Goal: Information Seeking & Learning: Learn about a topic

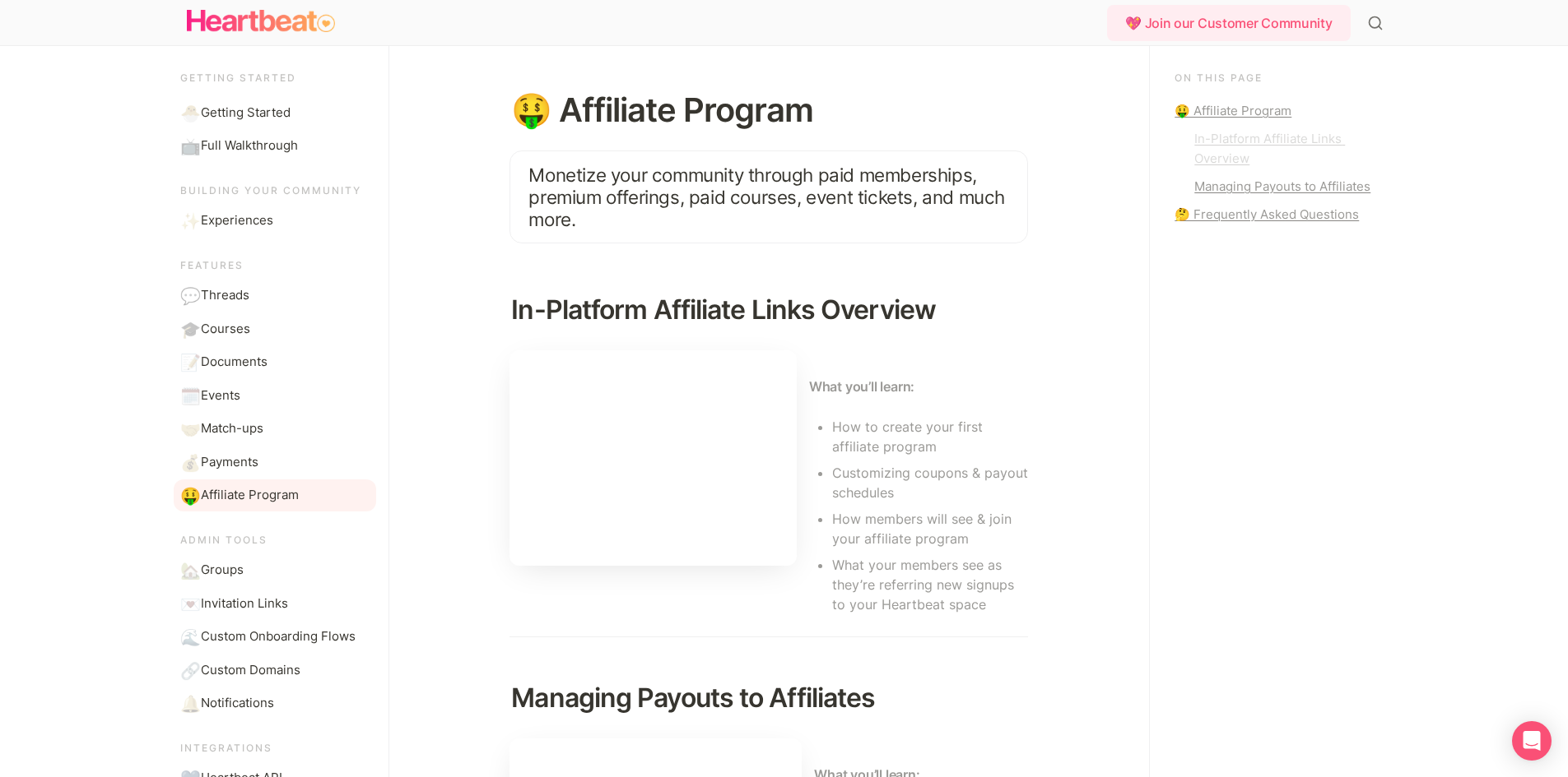
click at [1252, 159] on div "In-Platform Affiliate Links Overview" at bounding box center [1285, 149] width 182 height 40
click at [1251, 157] on div "In-Platform Affiliate Links Overview" at bounding box center [1285, 149] width 182 height 40
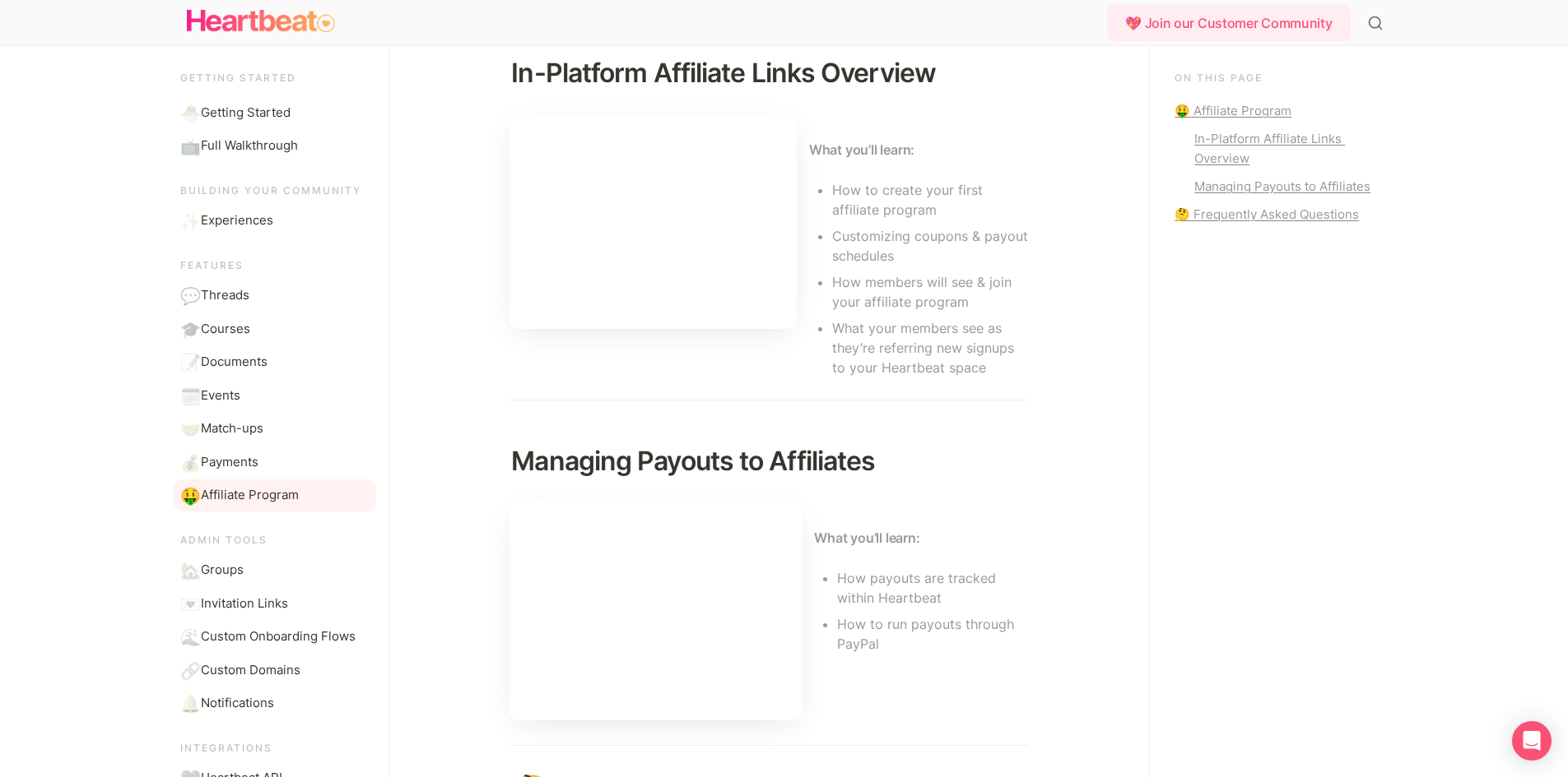
scroll to position [598, 0]
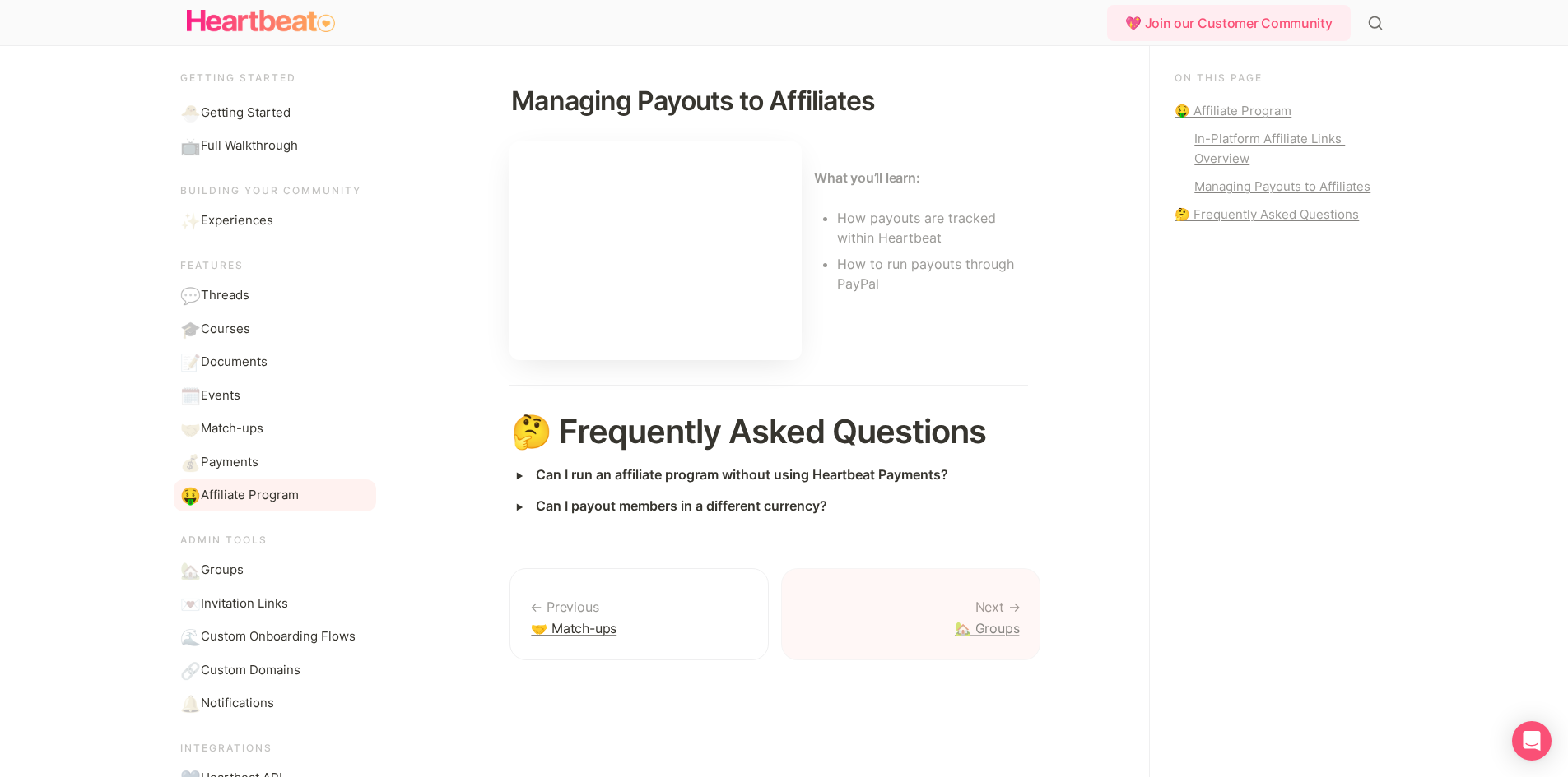
click at [1002, 607] on link "🏡 Groups" at bounding box center [910, 614] width 259 height 93
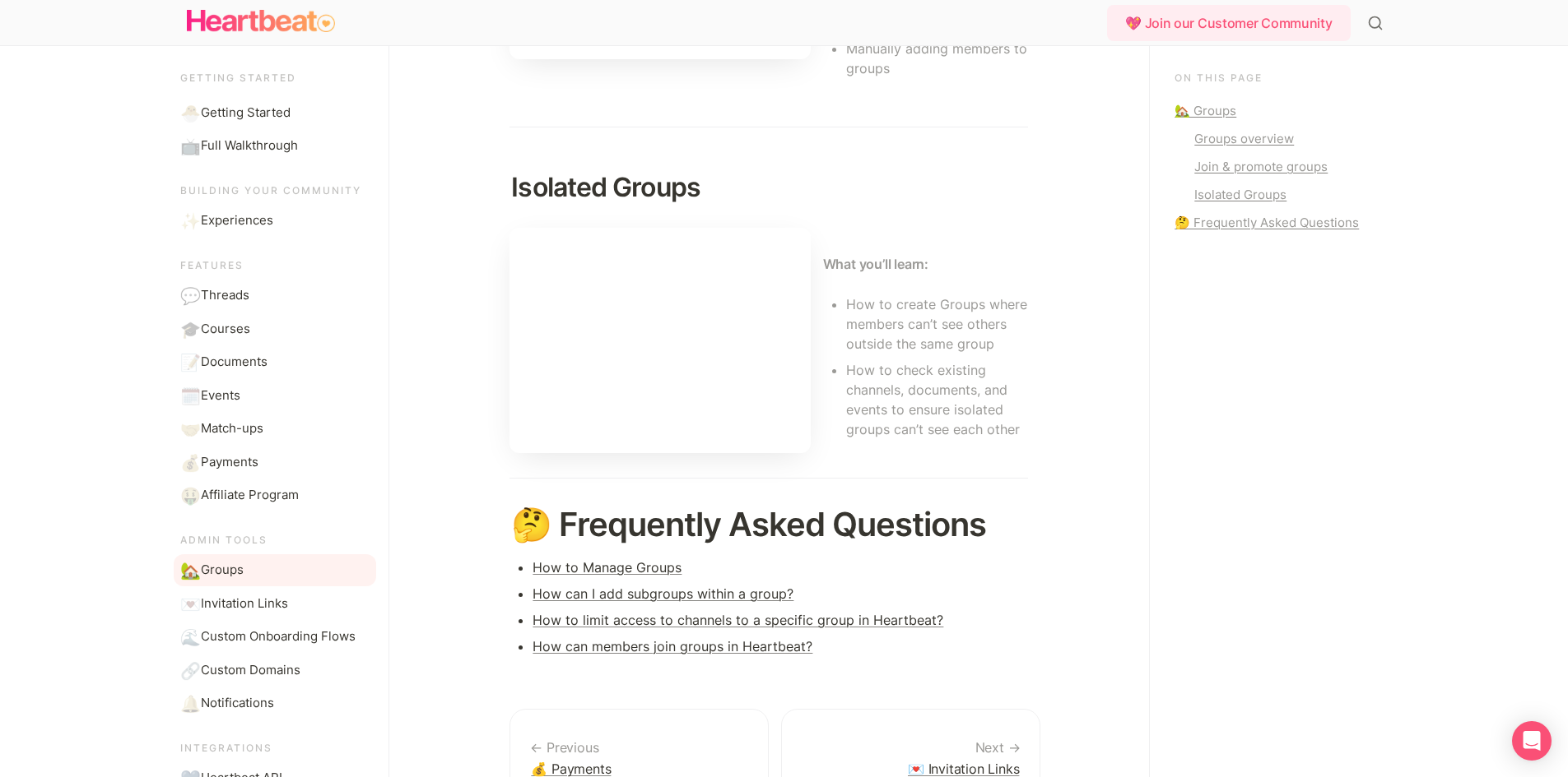
scroll to position [974, 0]
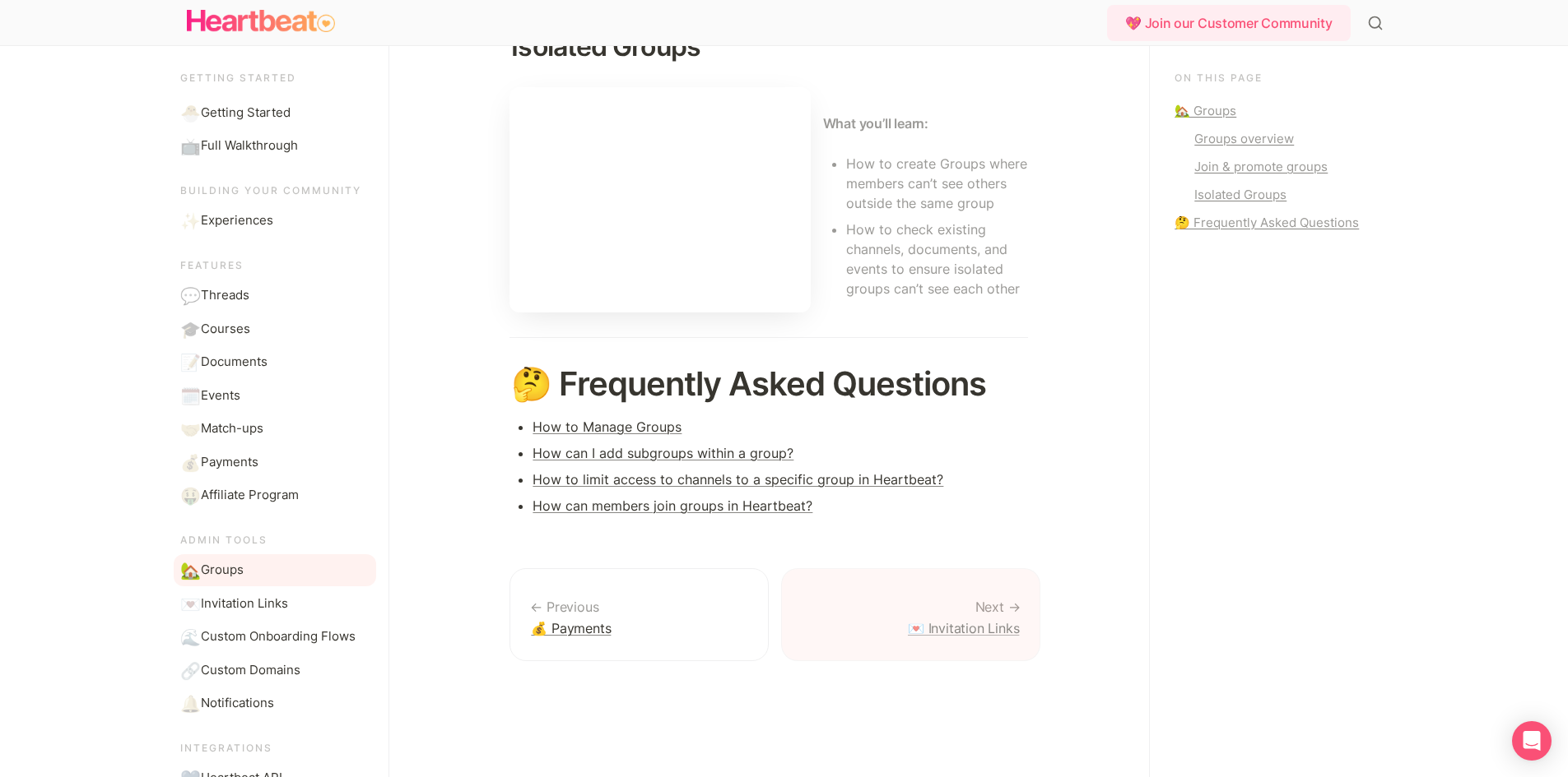
click at [1013, 608] on link "💌 Invitation Links" at bounding box center [910, 614] width 259 height 93
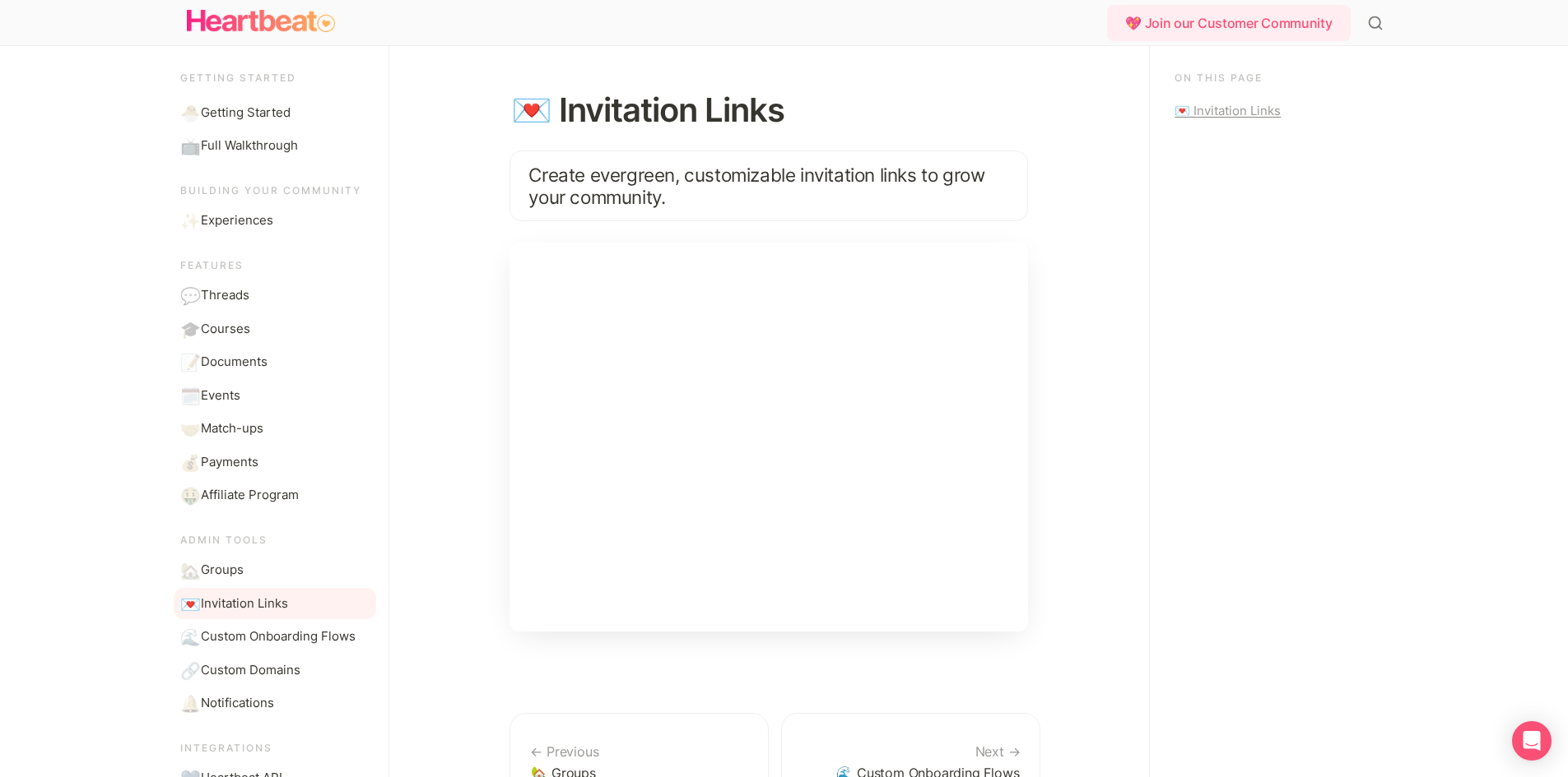
scroll to position [145, 0]
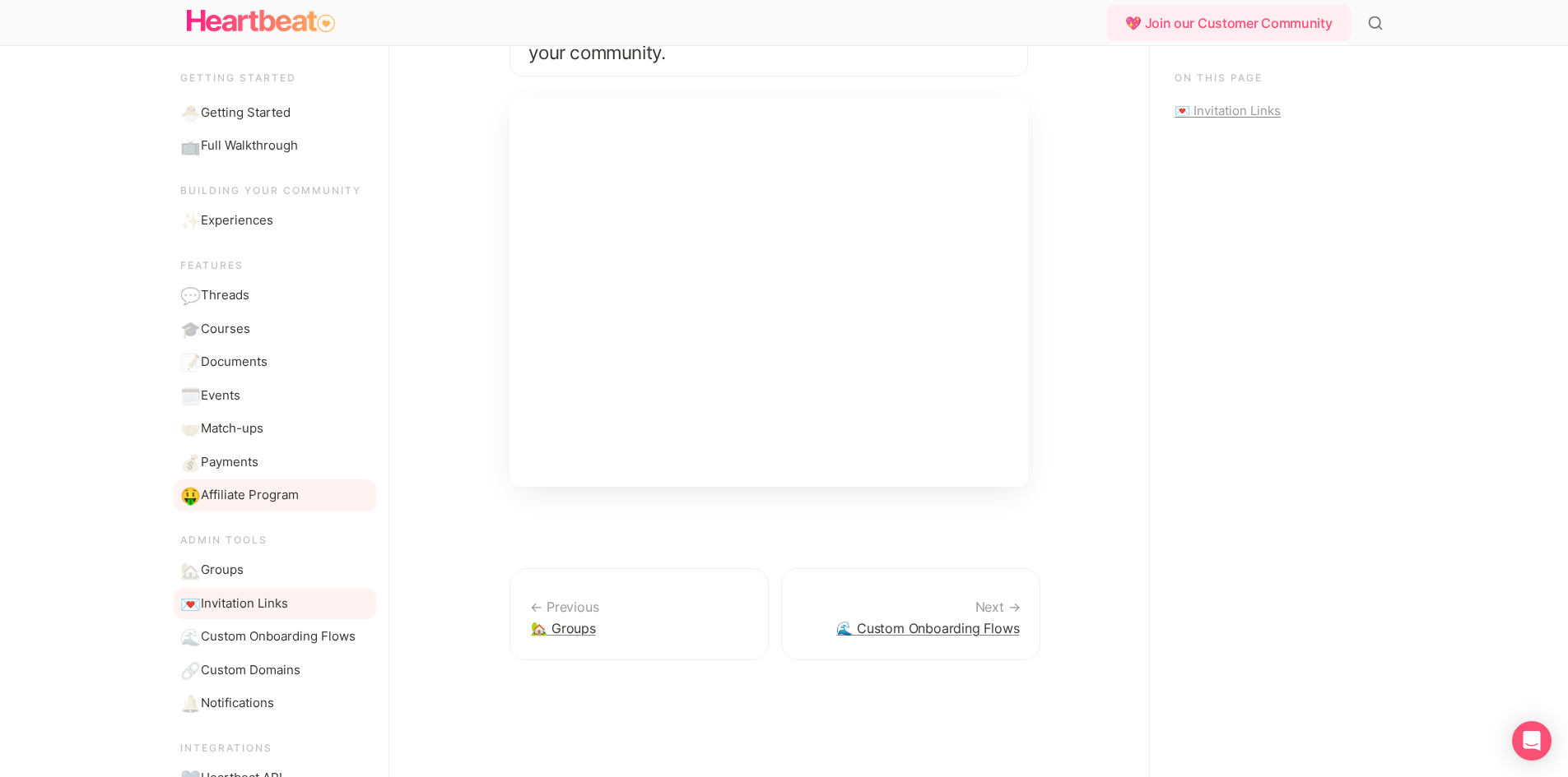
click at [261, 488] on span "Affiliate Program" at bounding box center [249, 495] width 98 height 19
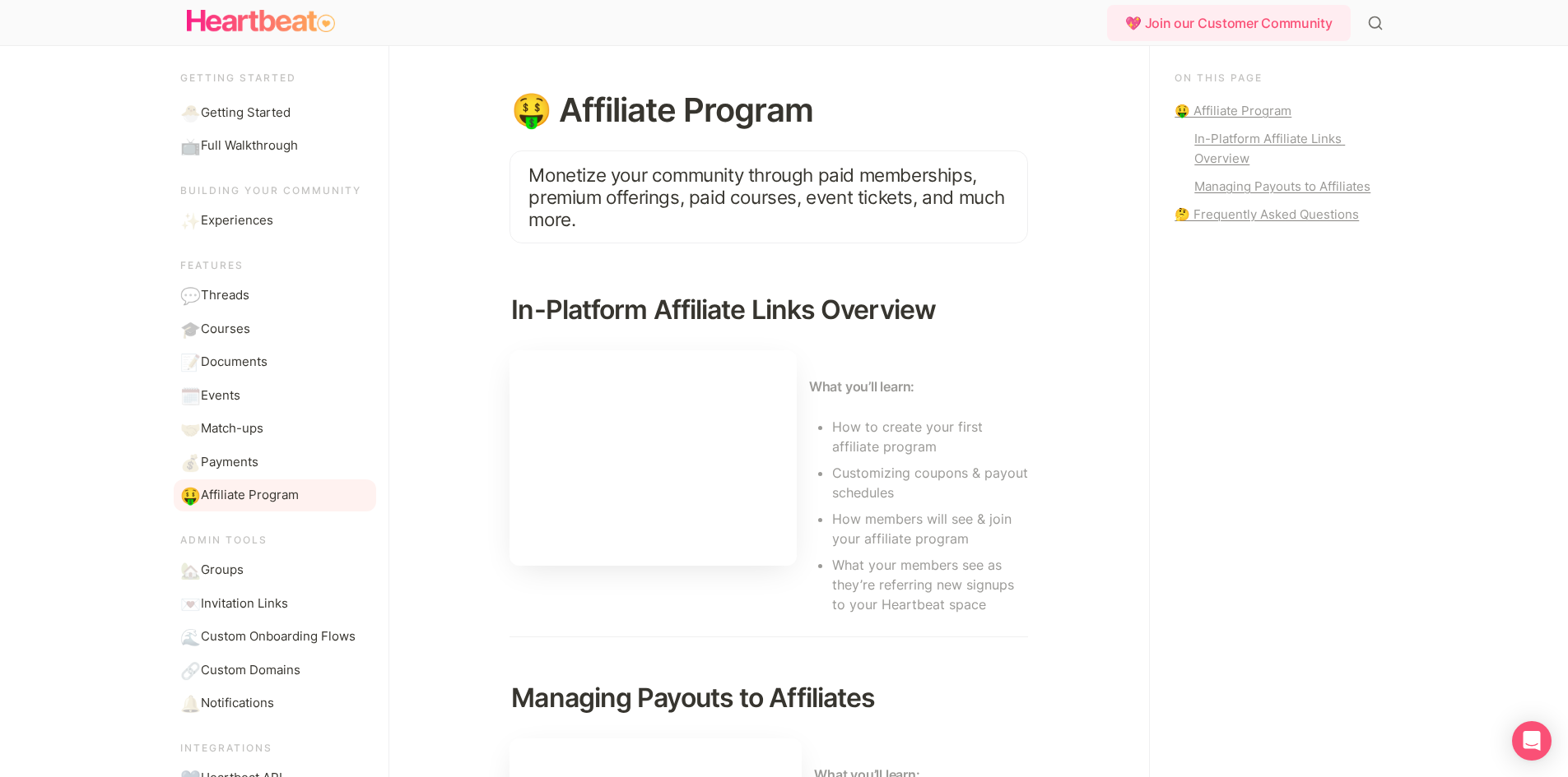
click at [854, 417] on li "How to create your first affiliate program" at bounding box center [929, 437] width 195 height 44
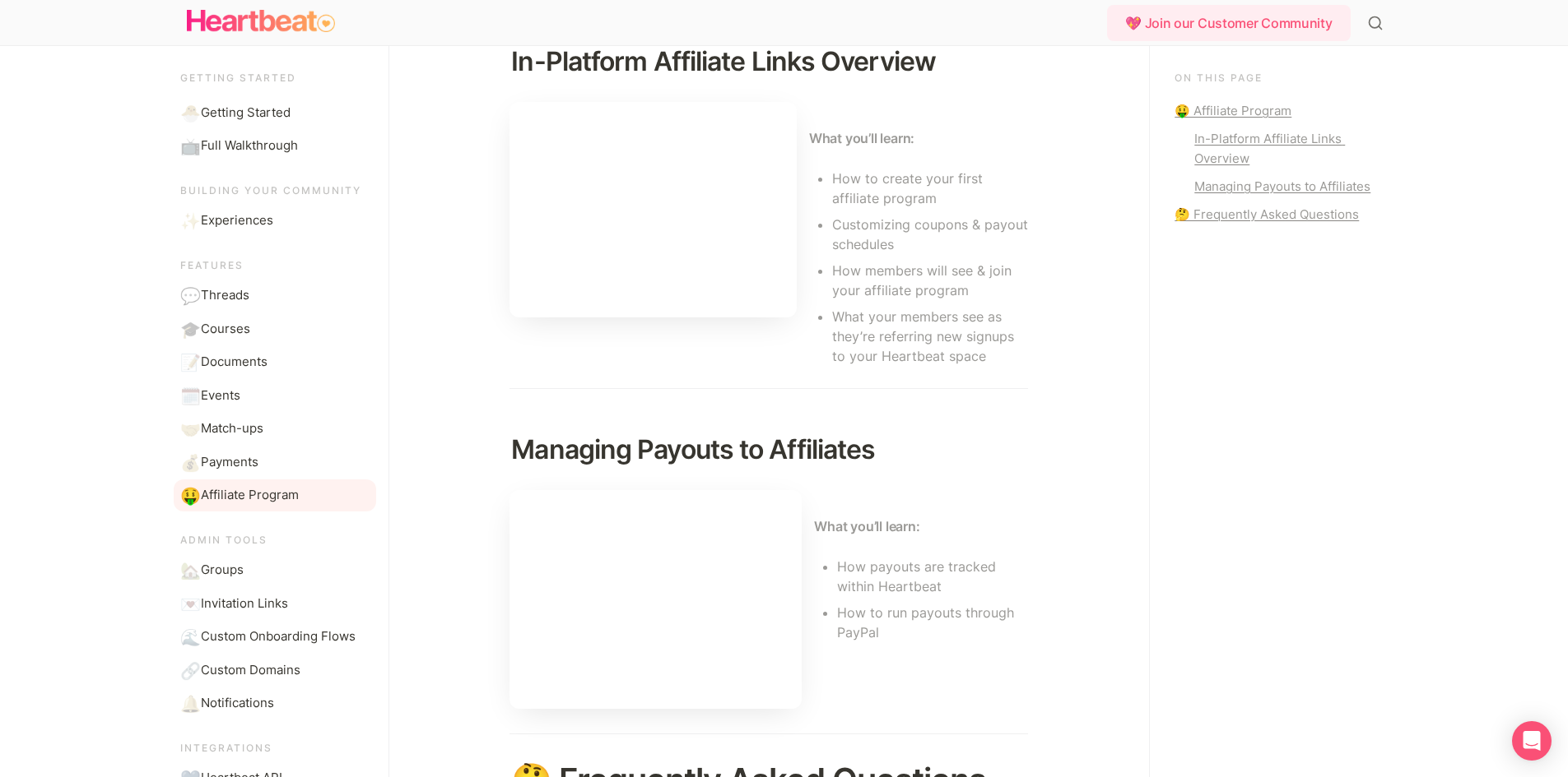
scroll to position [598, 0]
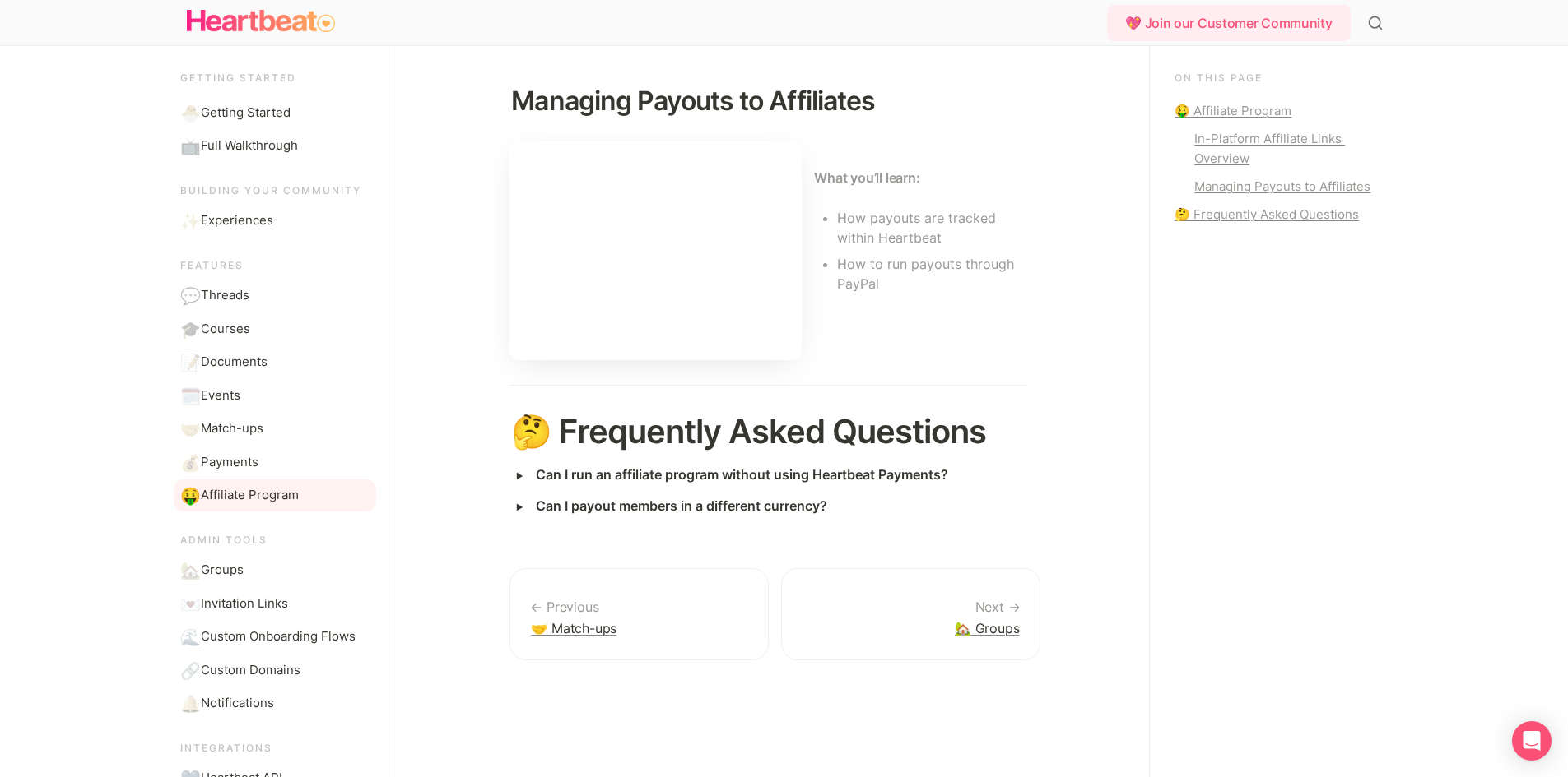
click at [677, 503] on strong "Can I payout members in a different currency?" at bounding box center [681, 506] width 291 height 17
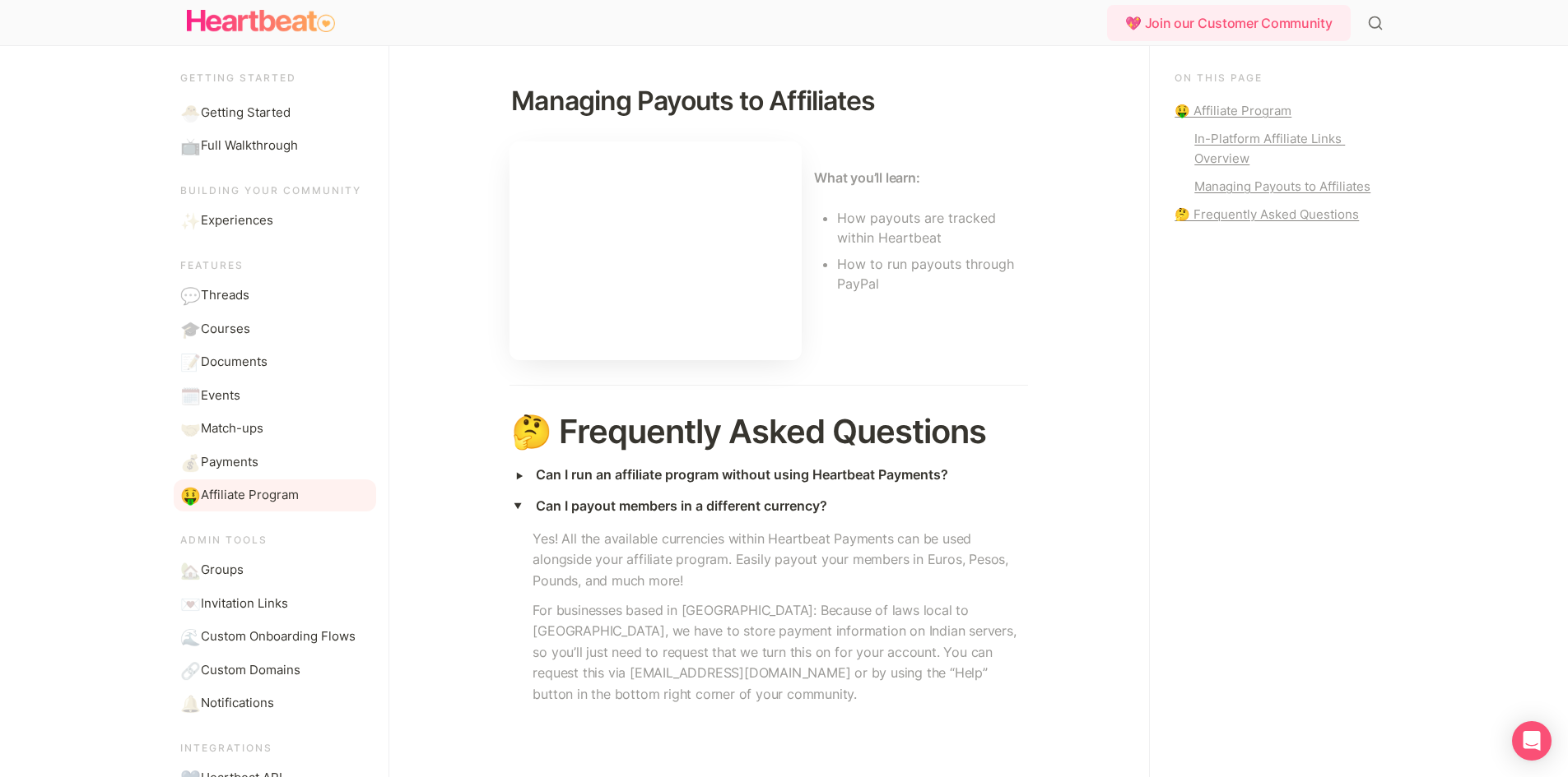
click at [771, 471] on strong "Can I run an affiliate program without using Heartbeat Payments?" at bounding box center [742, 475] width 412 height 17
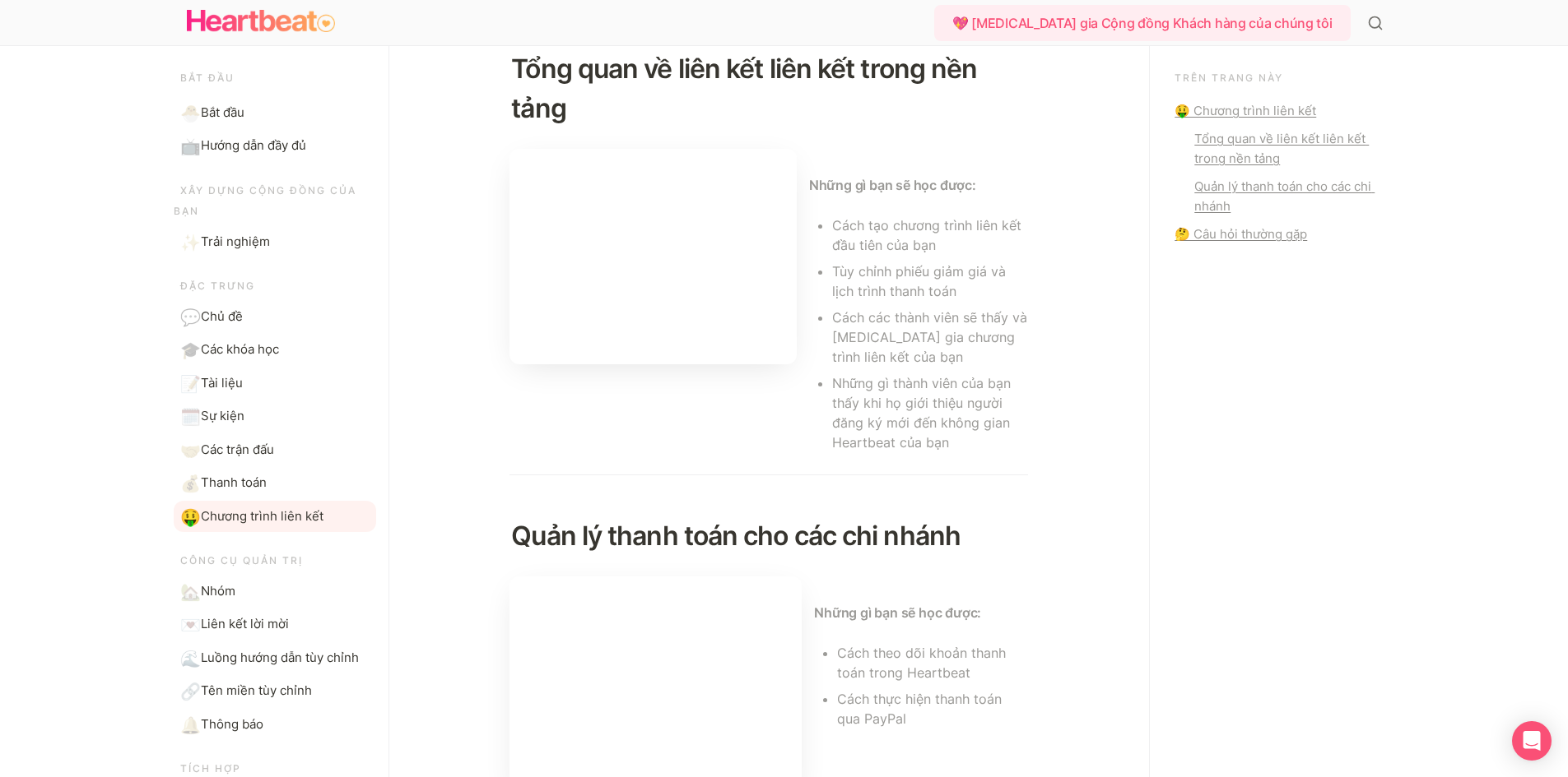
scroll to position [0, 0]
